Goal: Task Accomplishment & Management: Manage account settings

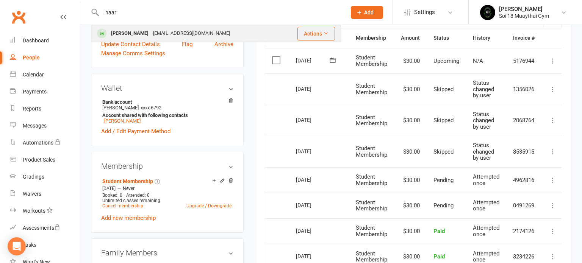
type input "haar"
click at [135, 33] on div "[PERSON_NAME]" at bounding box center [130, 33] width 42 height 11
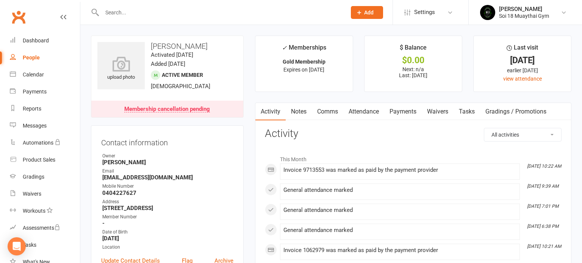
click at [416, 106] on link "Payments" at bounding box center [403, 111] width 38 height 17
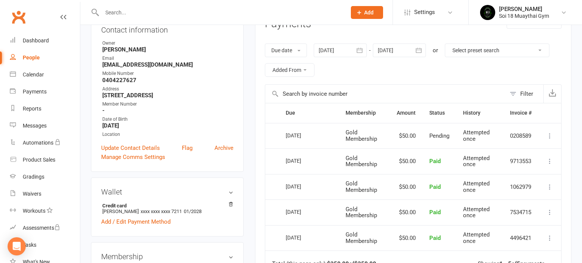
scroll to position [111, 0]
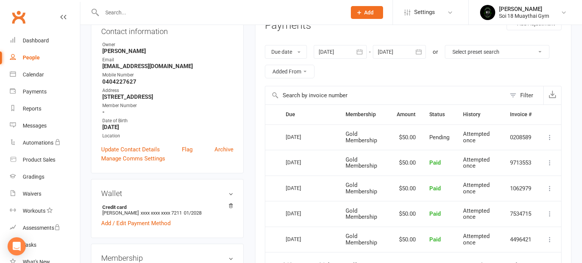
click at [550, 136] on icon at bounding box center [550, 138] width 8 height 8
click at [384, 96] on input "text" at bounding box center [385, 95] width 241 height 18
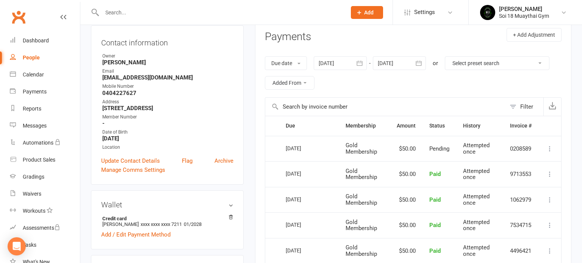
scroll to position [57, 0]
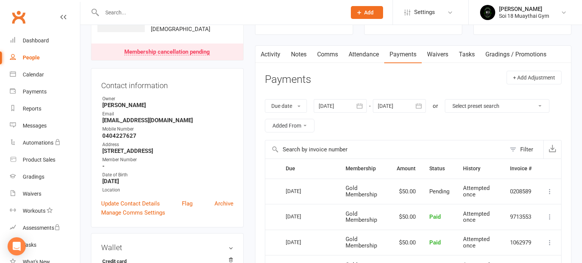
click at [391, 105] on div at bounding box center [399, 106] width 53 height 14
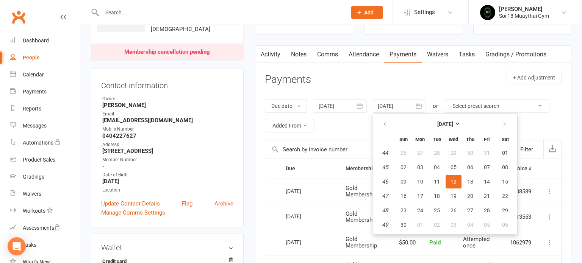
click at [391, 92] on div "Due date Due date Date paid Date failed Date settled [DATE] [DATE] Sun Mon Tue …" at bounding box center [413, 116] width 297 height 49
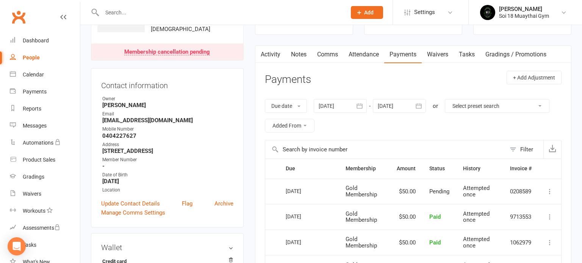
click at [395, 106] on div at bounding box center [399, 106] width 53 height 14
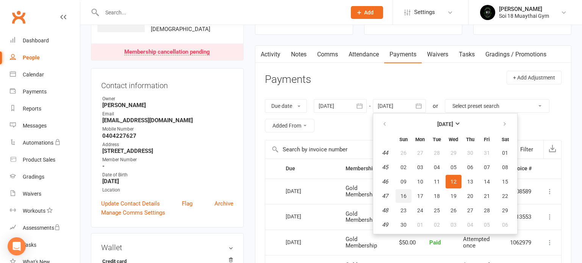
click at [406, 197] on span "16" at bounding box center [404, 196] width 6 height 6
type input "[DATE]"
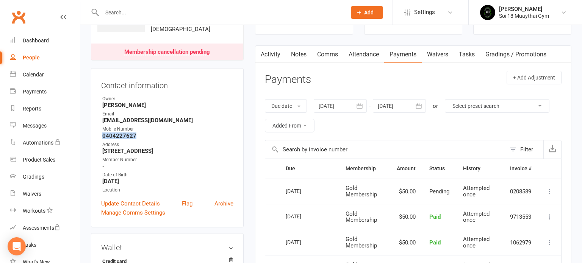
drag, startPoint x: 134, startPoint y: 134, endPoint x: 101, endPoint y: 135, distance: 33.4
click at [101, 135] on li "Mobile Number [PHONE_NUMBER]" at bounding box center [167, 132] width 132 height 13
click at [154, 133] on strong "0404227627" at bounding box center [167, 136] width 131 height 7
click at [148, 53] on div "Membership cancellation pending" at bounding box center [167, 52] width 86 height 6
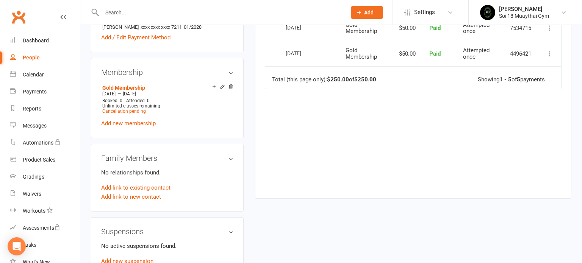
scroll to position [354, 0]
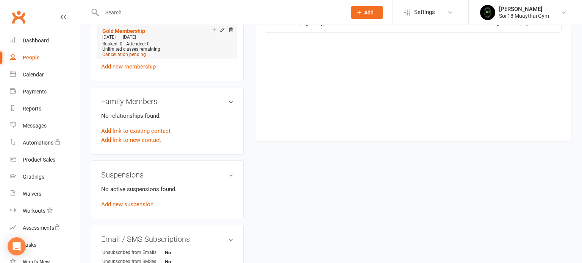
click at [134, 53] on span "Cancellation pending" at bounding box center [124, 54] width 44 height 5
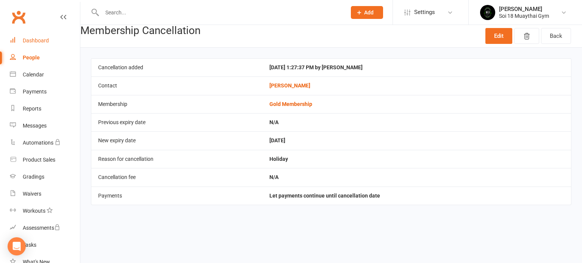
click at [42, 42] on div "Dashboard" at bounding box center [36, 41] width 26 height 6
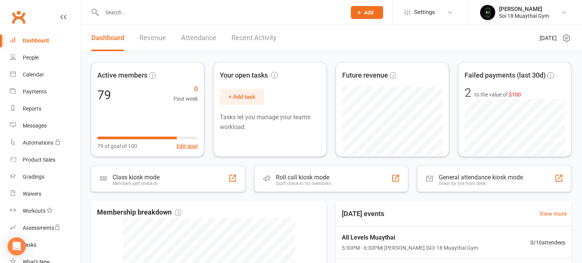
click at [247, 34] on link "Recent Activity" at bounding box center [254, 38] width 45 height 26
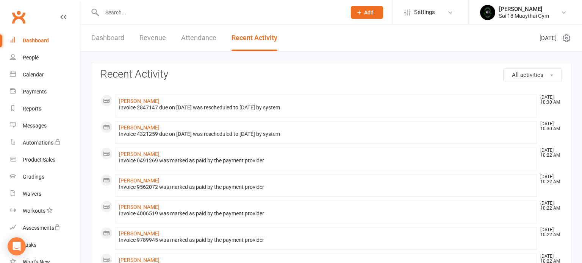
click at [106, 40] on link "Dashboard" at bounding box center [107, 38] width 33 height 26
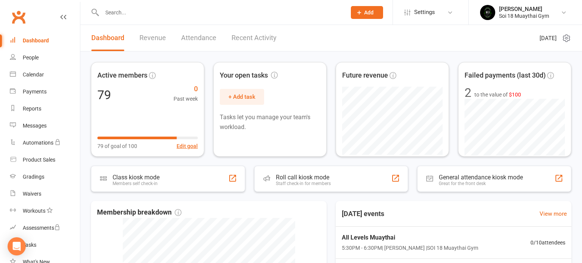
click at [265, 34] on link "Recent Activity" at bounding box center [254, 38] width 45 height 26
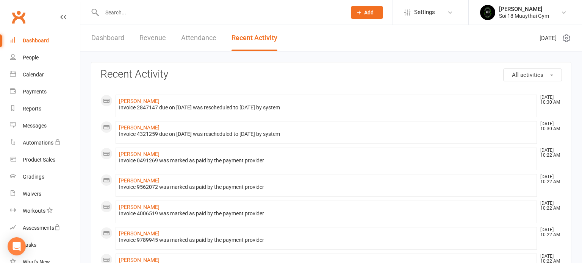
click at [104, 39] on link "Dashboard" at bounding box center [107, 38] width 33 height 26
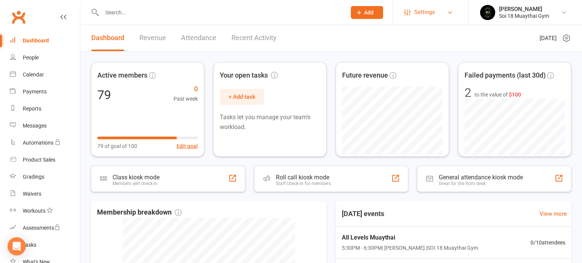
click at [435, 16] on link "Settings" at bounding box center [430, 12] width 53 height 17
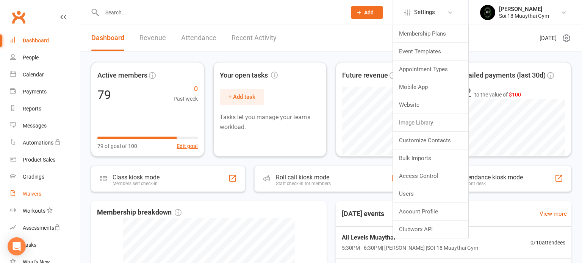
click at [32, 196] on div "Waivers" at bounding box center [32, 194] width 19 height 6
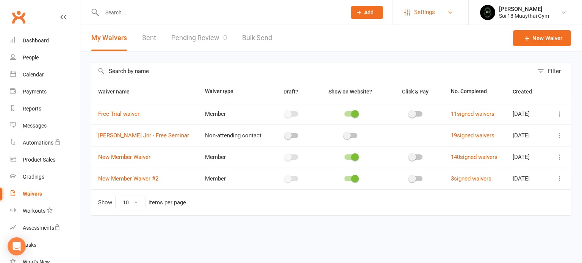
click at [434, 13] on span "Settings" at bounding box center [424, 12] width 21 height 17
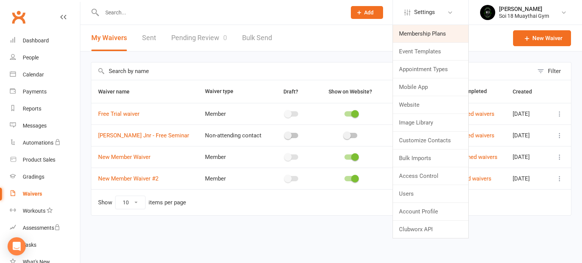
click at [436, 32] on link "Membership Plans" at bounding box center [430, 33] width 75 height 17
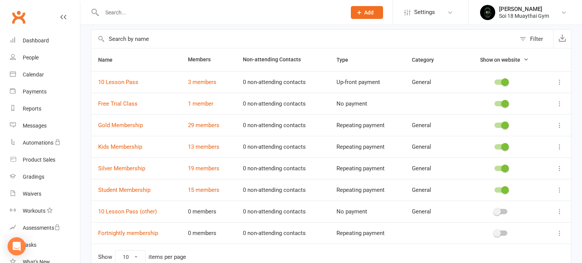
scroll to position [54, 0]
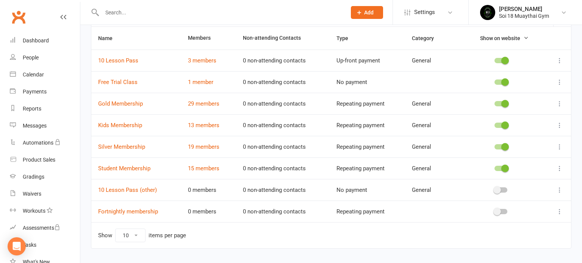
click at [558, 191] on icon at bounding box center [560, 190] width 8 height 8
click at [526, 202] on link "Edit" at bounding box center [526, 204] width 75 height 15
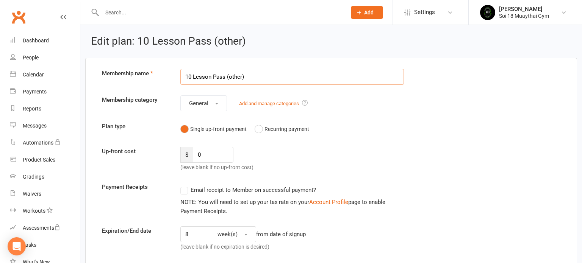
drag, startPoint x: 248, startPoint y: 76, endPoint x: 182, endPoint y: 76, distance: 66.3
click at [182, 76] on input "10 Lesson Pass (other)" at bounding box center [292, 77] width 224 height 16
click at [215, 77] on input "$99 2 weeks course" at bounding box center [292, 77] width 224 height 16
click at [216, 77] on input "$99 2 weeks course" at bounding box center [292, 77] width 224 height 16
type input "$99 2 week course"
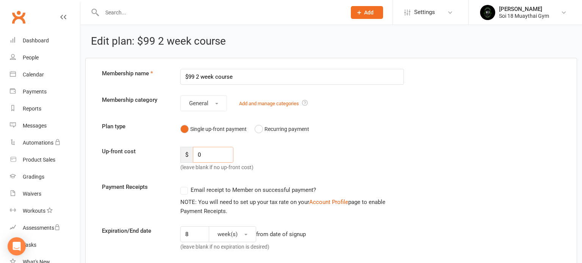
click at [207, 160] on input "0" at bounding box center [213, 155] width 41 height 16
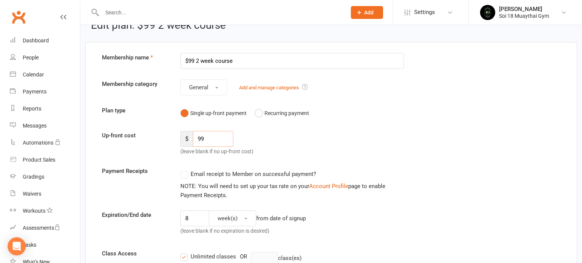
scroll to position [36, 0]
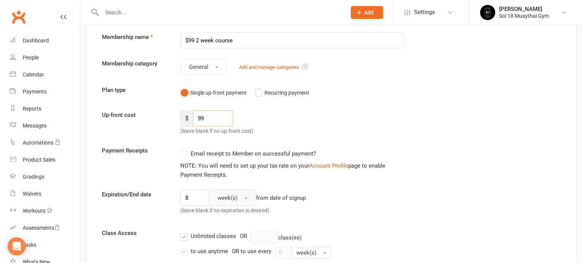
type input "99"
click at [246, 198] on span "button" at bounding box center [245, 199] width 3 height 2
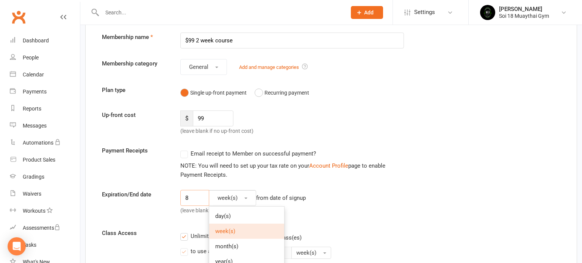
click at [187, 199] on input "8" at bounding box center [194, 198] width 29 height 16
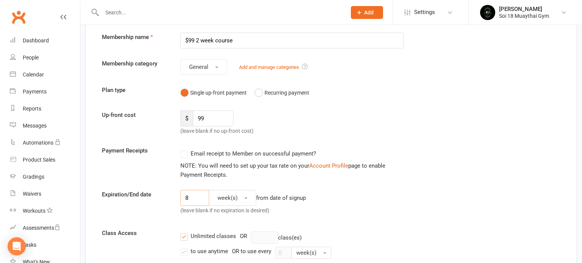
click at [188, 197] on input "8" at bounding box center [194, 198] width 29 height 16
type input "3"
click at [344, 207] on div "3 week(s) from date of signup (leave blank if no expiration is desired)" at bounding box center [292, 204] width 235 height 28
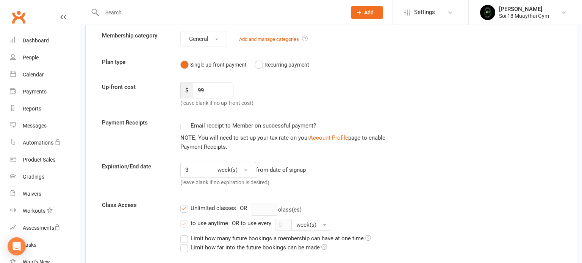
scroll to position [74, 0]
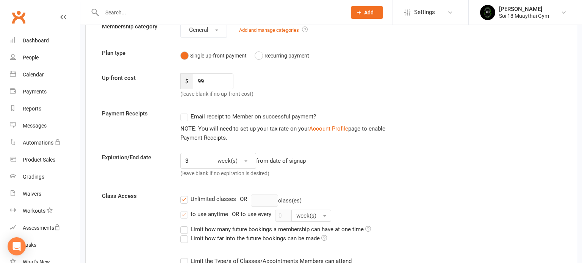
click at [188, 199] on label "Unlimited classes" at bounding box center [208, 199] width 56 height 9
click at [185, 195] on input "Unlimited classes" at bounding box center [182, 195] width 5 height 0
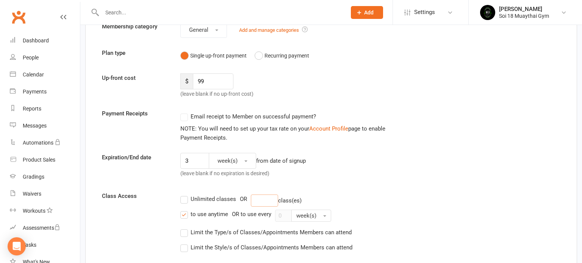
click at [264, 199] on input "number" at bounding box center [264, 201] width 27 height 12
type input "3"
click at [186, 215] on label "to use anytime" at bounding box center [204, 214] width 48 height 9
click at [185, 210] on input "to use anytime" at bounding box center [182, 210] width 5 height 0
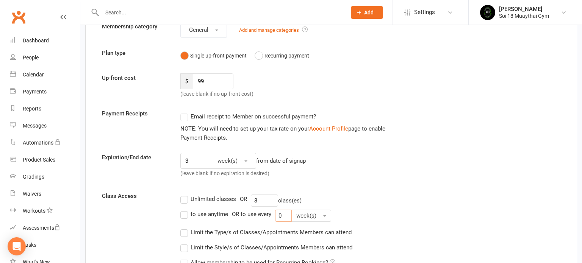
click at [284, 216] on input "0" at bounding box center [283, 216] width 17 height 12
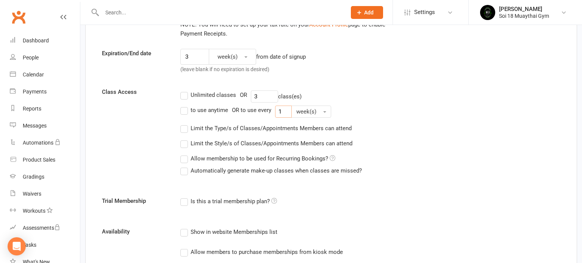
scroll to position [202, 0]
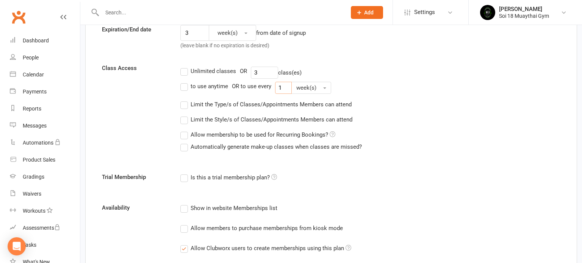
type input "1"
click at [185, 208] on label "Show in website Memberships list" at bounding box center [228, 208] width 97 height 9
click at [185, 204] on input "Show in website Memberships list" at bounding box center [182, 204] width 5 height 0
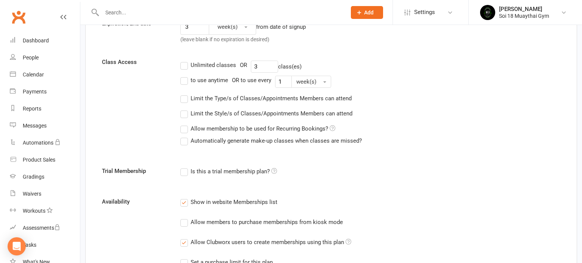
scroll to position [233, 0]
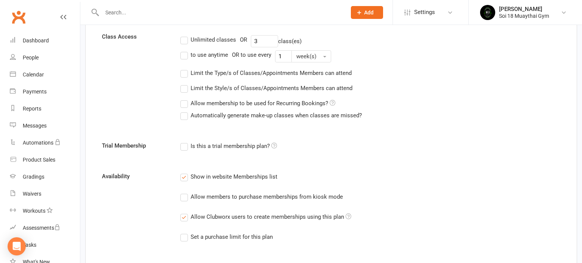
click at [186, 216] on label "Allow Clubworx users to create memberships using this plan" at bounding box center [265, 217] width 171 height 9
click at [185, 213] on input "Allow Clubworx users to create memberships using this plan" at bounding box center [182, 213] width 5 height 0
click at [187, 217] on label "Allow Clubworx users to create memberships using this plan" at bounding box center [265, 217] width 171 height 9
click at [185, 213] on input "Allow Clubworx users to create memberships using this plan" at bounding box center [182, 213] width 5 height 0
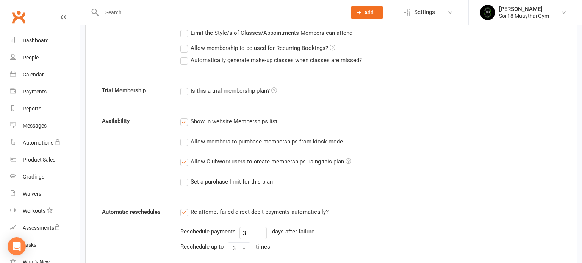
scroll to position [371, 0]
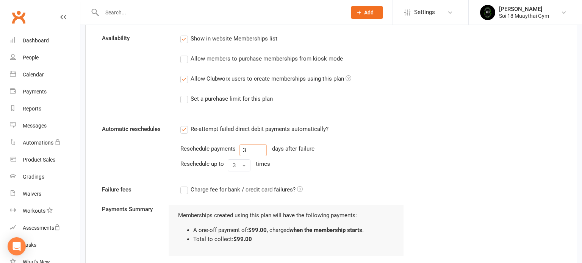
click at [246, 148] on input "3" at bounding box center [253, 150] width 27 height 12
type input "5"
click at [388, 169] on div "Reschedule up to 3 times" at bounding box center [292, 166] width 224 height 12
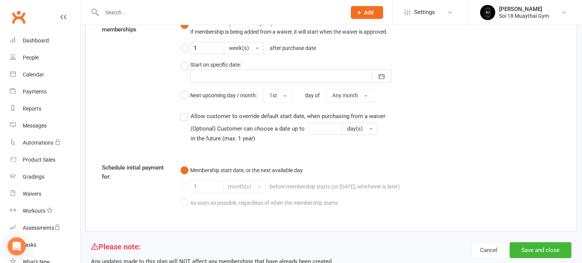
scroll to position [645, 0]
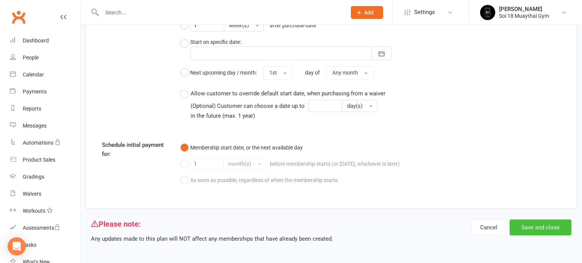
click at [554, 231] on button "Save and close" at bounding box center [541, 228] width 62 height 16
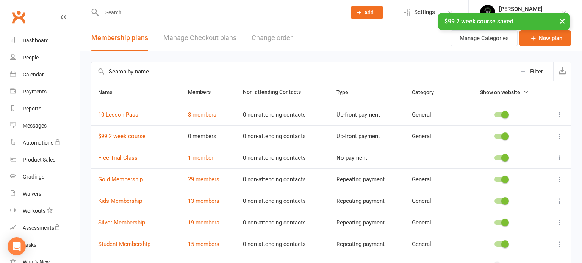
click at [562, 137] on icon at bounding box center [560, 137] width 8 height 8
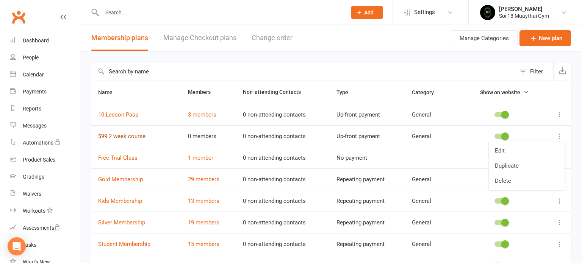
click at [132, 137] on link "$99 2 week course" at bounding box center [121, 136] width 47 height 7
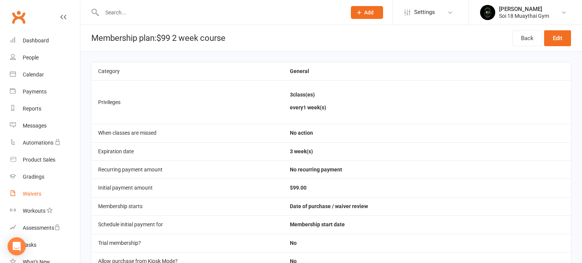
click at [34, 197] on div "Waivers" at bounding box center [32, 194] width 19 height 6
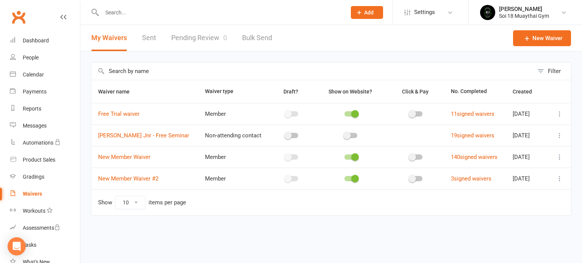
click at [34, 194] on div "Waivers" at bounding box center [32, 194] width 19 height 6
click at [435, 14] on span "Settings" at bounding box center [424, 12] width 21 height 17
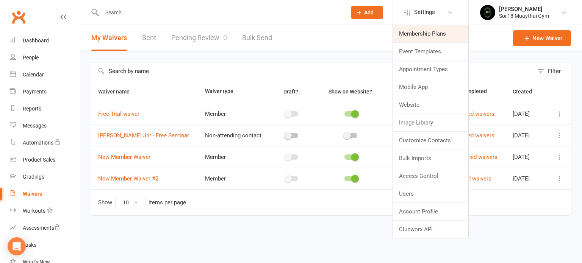
click at [435, 35] on link "Membership Plans" at bounding box center [430, 33] width 75 height 17
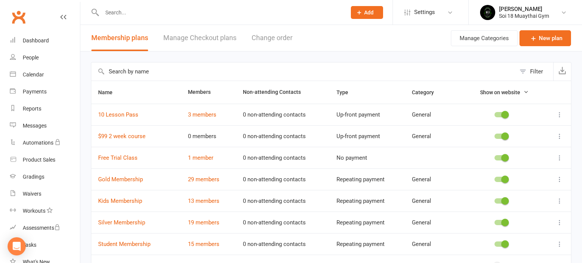
click at [559, 135] on icon at bounding box center [560, 137] width 8 height 8
click at [232, 64] on input "text" at bounding box center [303, 72] width 424 height 18
click at [128, 136] on link "$99 2 week course" at bounding box center [121, 136] width 47 height 7
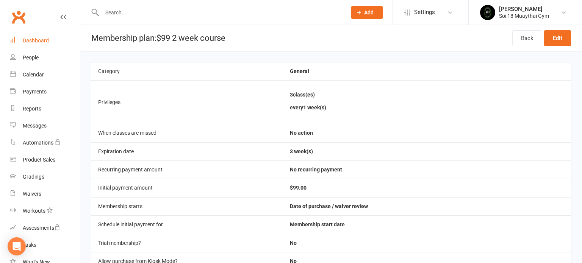
click at [33, 44] on link "Dashboard" at bounding box center [45, 40] width 70 height 17
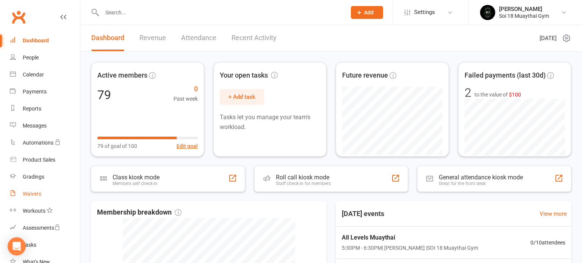
click at [36, 195] on div "Waivers" at bounding box center [32, 194] width 19 height 6
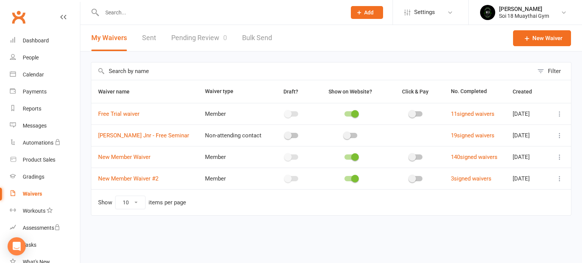
click at [561, 113] on icon at bounding box center [560, 114] width 8 height 8
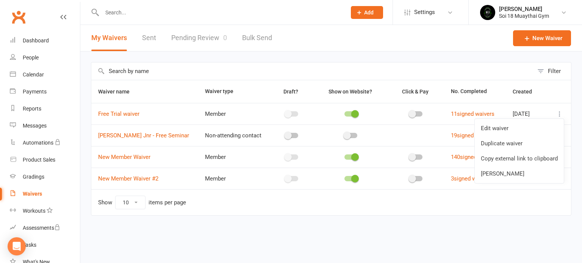
click at [257, 232] on div "Filter Waiver name Waiver type Draft? Show on Website? Click & Pay No. Complete…" at bounding box center [331, 145] width 502 height 186
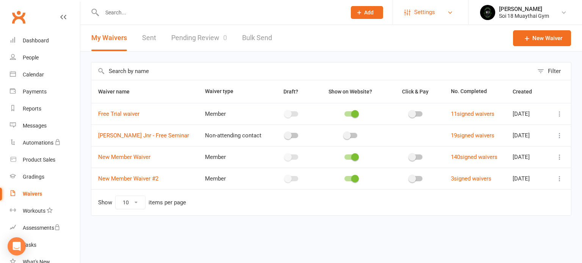
click at [436, 11] on link "Settings" at bounding box center [430, 12] width 53 height 17
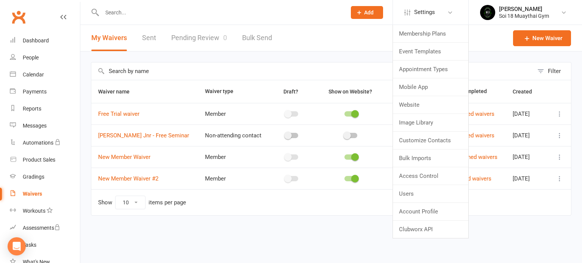
click at [306, 244] on html "Prospect Member Non-attending contact Class / event Appointment Grading event T…" at bounding box center [291, 124] width 582 height 248
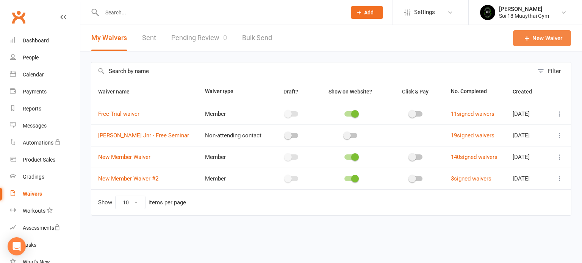
click at [539, 37] on link "New Waiver" at bounding box center [542, 38] width 58 height 16
click at [562, 158] on icon at bounding box center [560, 158] width 8 height 8
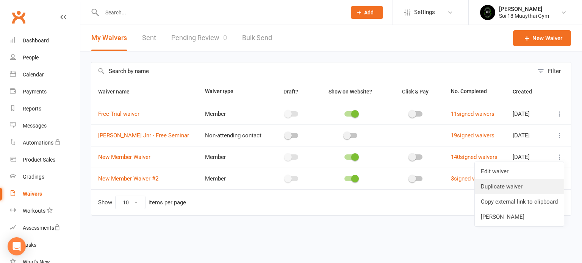
click at [535, 188] on link "Duplicate waiver" at bounding box center [519, 186] width 89 height 15
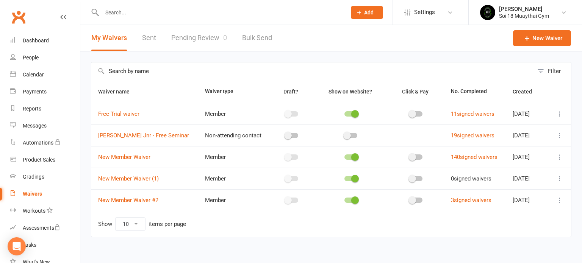
click at [558, 179] on icon at bounding box center [560, 179] width 8 height 8
click at [405, 91] on span "Click & Pay" at bounding box center [415, 92] width 27 height 6
click at [559, 179] on icon at bounding box center [560, 179] width 8 height 8
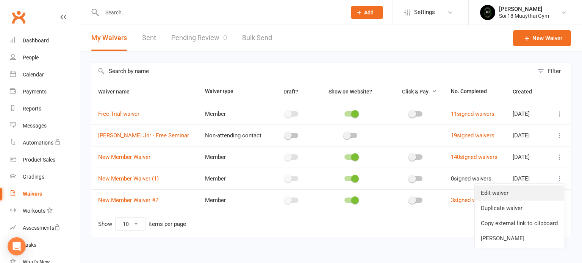
click at [537, 195] on link "Edit waiver" at bounding box center [519, 193] width 89 height 15
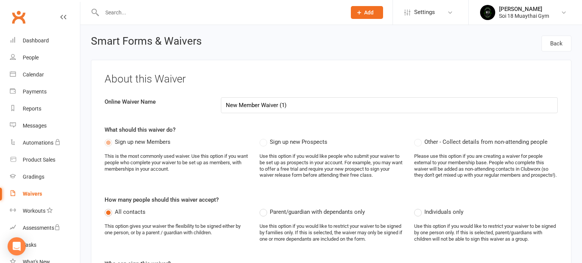
select select "applies_to_all_signees"
type input "N"
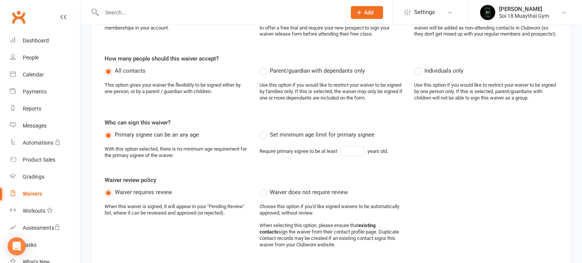
scroll to position [143, 0]
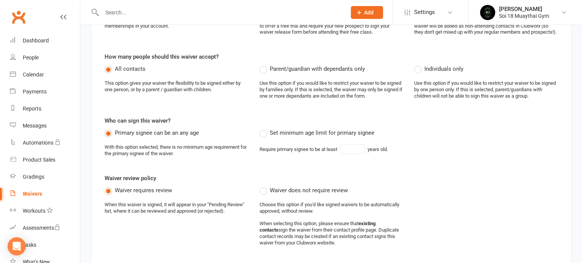
type input "2 week beginners course"
click at [263, 138] on label "Set minimum age limit for primary signee" at bounding box center [317, 132] width 115 height 9
click at [263, 128] on input "Set minimum age limit for primary signee" at bounding box center [262, 128] width 5 height 0
type input "18"
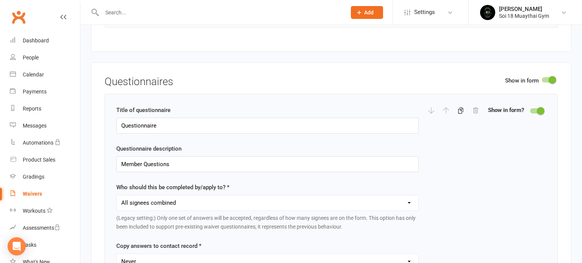
scroll to position [1050, 0]
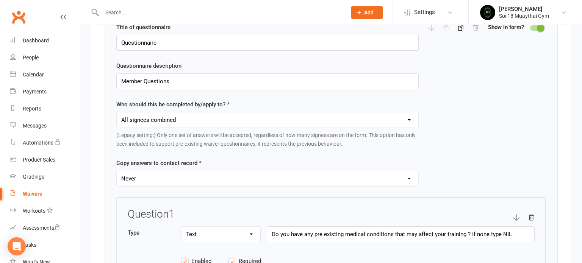
click at [230, 183] on select "Never For primary signee only For all signees" at bounding box center [268, 178] width 302 height 15
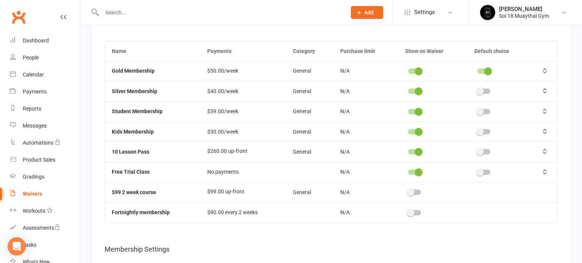
scroll to position [2251, 0]
click at [415, 70] on span at bounding box center [419, 71] width 8 height 8
click at [408, 70] on input "checkbox" at bounding box center [408, 70] width 0 height 0
click at [415, 90] on span at bounding box center [419, 92] width 8 height 8
click at [408, 90] on input "checkbox" at bounding box center [408, 90] width 0 height 0
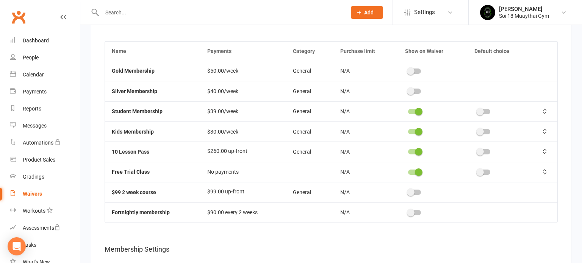
click at [414, 114] on switch at bounding box center [414, 113] width 19 height 6
click at [414, 111] on div at bounding box center [414, 111] width 13 height 5
click at [408, 111] on input "checkbox" at bounding box center [408, 111] width 0 height 0
click at [414, 129] on div at bounding box center [414, 131] width 13 height 5
click at [408, 131] on input "checkbox" at bounding box center [408, 131] width 0 height 0
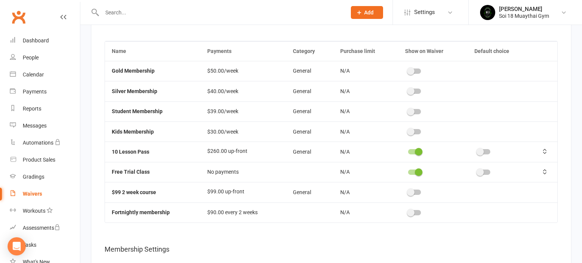
click at [414, 158] on td at bounding box center [432, 152] width 69 height 20
click at [413, 173] on div at bounding box center [414, 172] width 13 height 5
click at [408, 171] on input "checkbox" at bounding box center [408, 171] width 0 height 0
click at [414, 156] on switch at bounding box center [414, 153] width 19 height 6
click at [415, 152] on span at bounding box center [419, 152] width 8 height 8
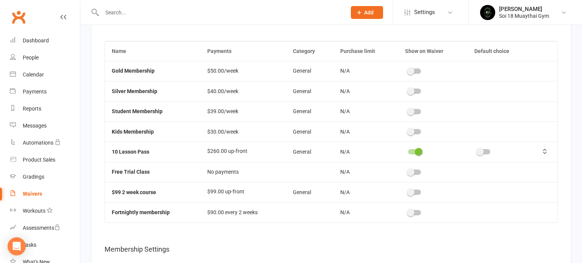
click at [408, 151] on input "checkbox" at bounding box center [408, 151] width 0 height 0
click at [417, 193] on span at bounding box center [416, 193] width 8 height 8
click at [413, 191] on input "checkbox" at bounding box center [413, 191] width 0 height 0
click at [485, 196] on switch at bounding box center [484, 193] width 19 height 6
click at [479, 193] on span at bounding box center [480, 193] width 8 height 8
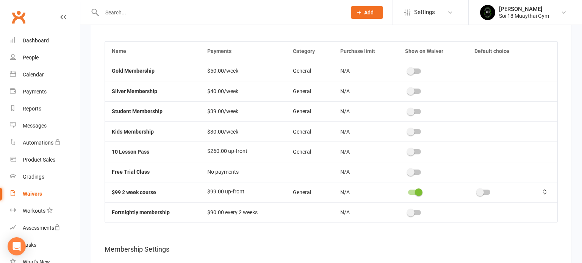
click at [478, 191] on input "checkbox" at bounding box center [478, 191] width 0 height 0
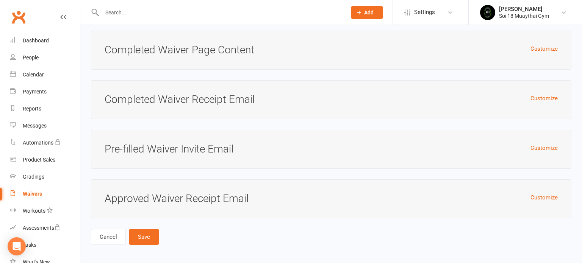
scroll to position [3249, 0]
click at [146, 241] on button "Save" at bounding box center [144, 237] width 30 height 16
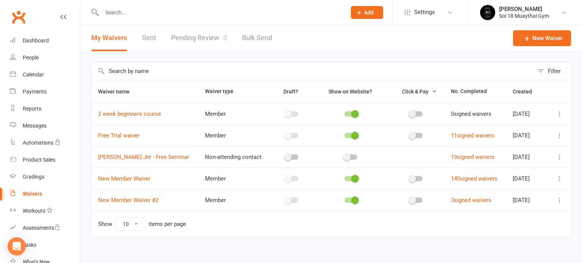
click at [560, 114] on icon at bounding box center [560, 114] width 8 height 8
click at [148, 118] on span "2 week beginners course" at bounding box center [129, 114] width 63 height 14
click at [163, 100] on icon at bounding box center [160, 101] width 6 height 6
click at [36, 41] on div "Dashboard" at bounding box center [36, 41] width 26 height 6
